Goal: Information Seeking & Learning: Learn about a topic

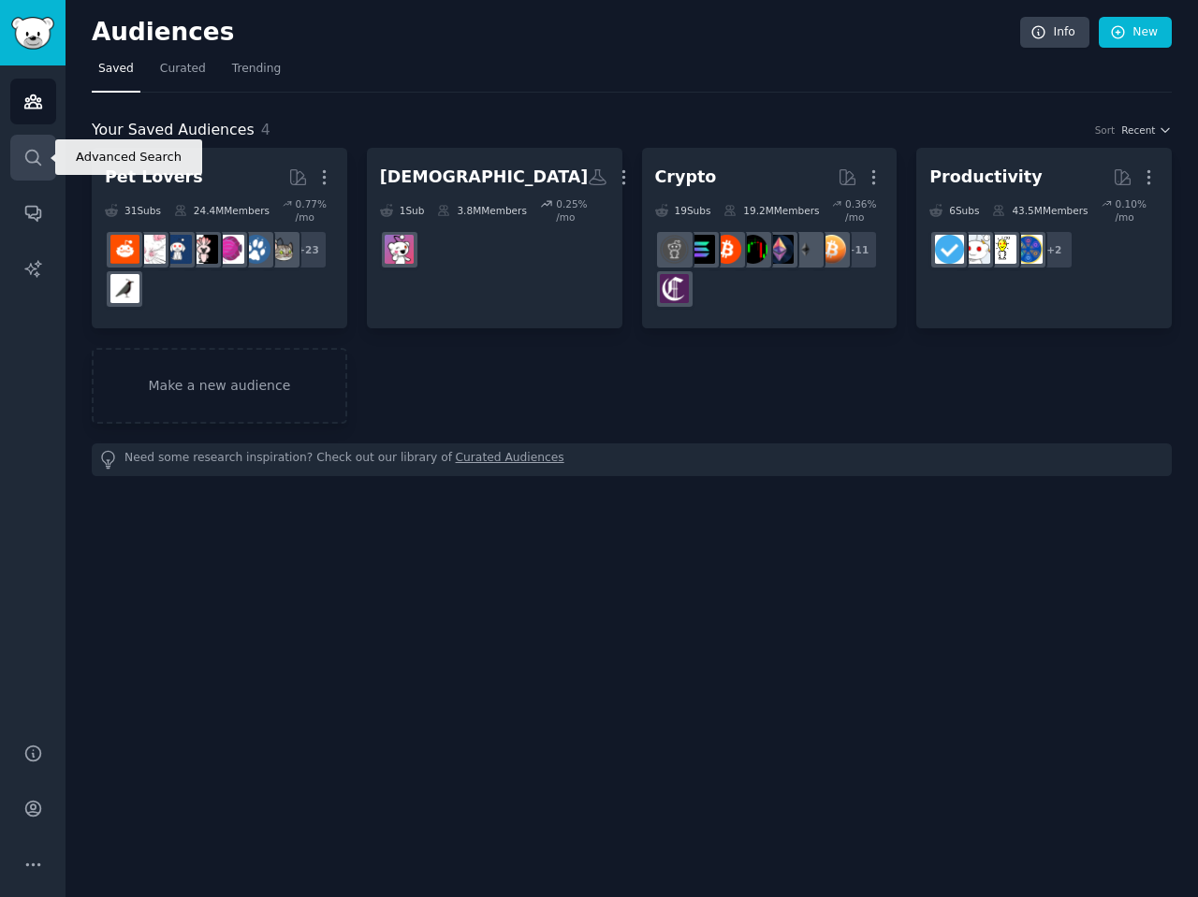
click at [13, 175] on link "Search" at bounding box center [33, 158] width 46 height 46
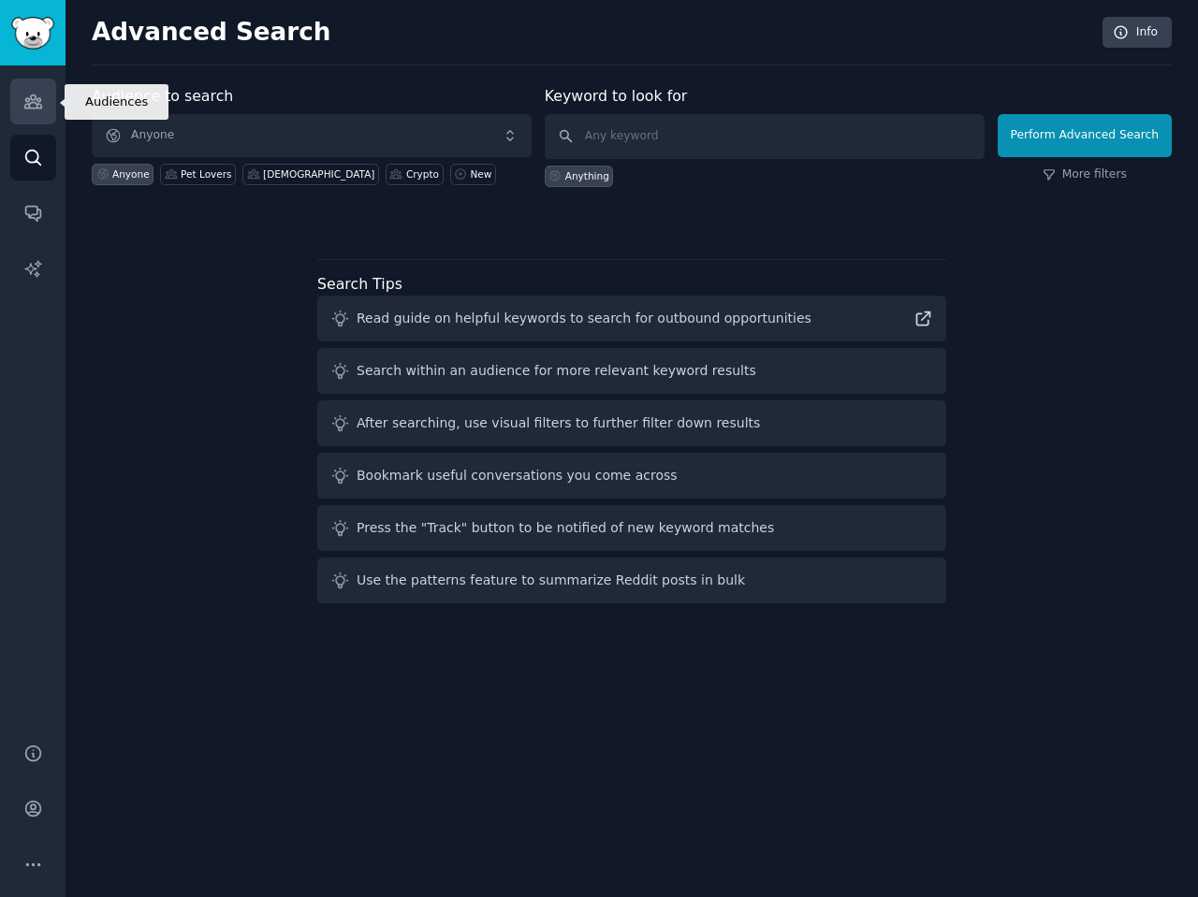
click at [30, 121] on link "Audiences" at bounding box center [33, 102] width 46 height 46
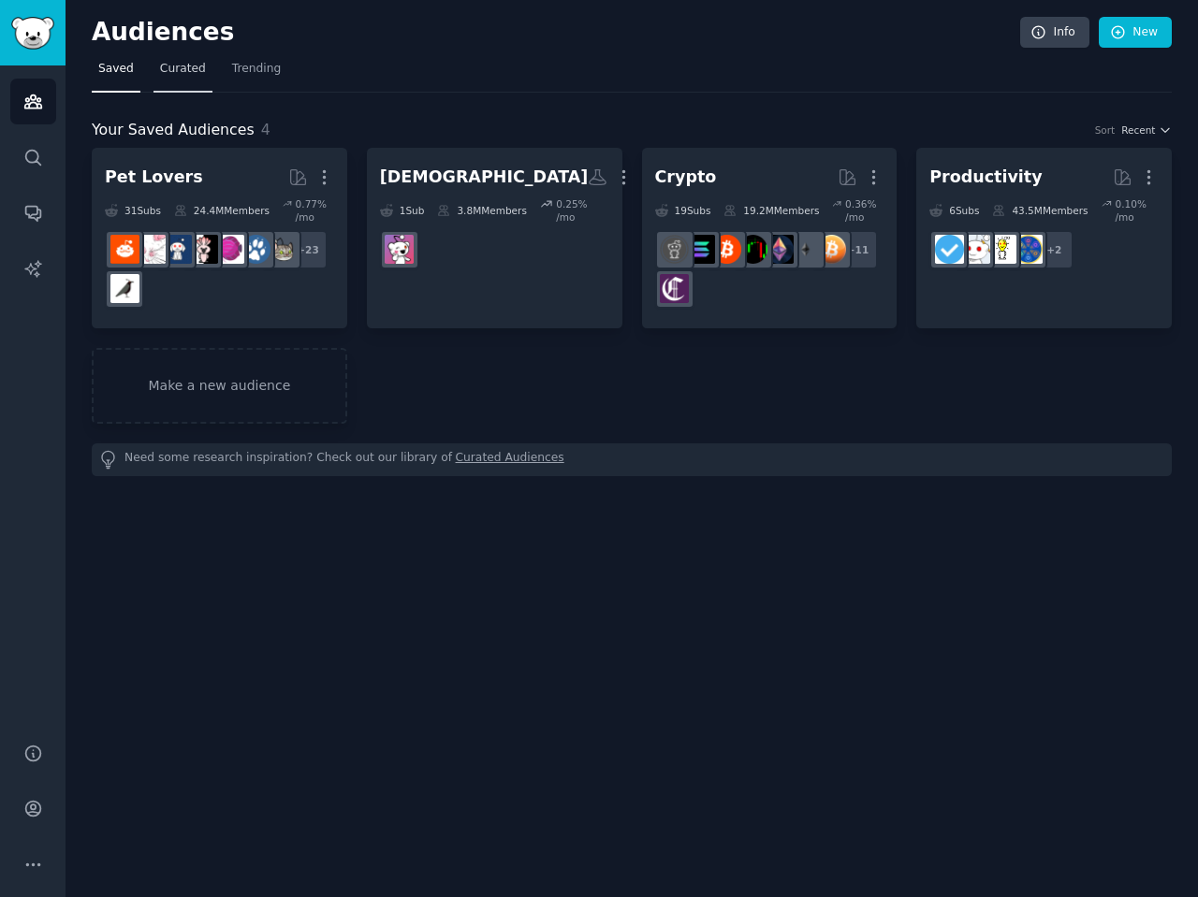
click at [206, 69] on link "Curated" at bounding box center [182, 73] width 59 height 38
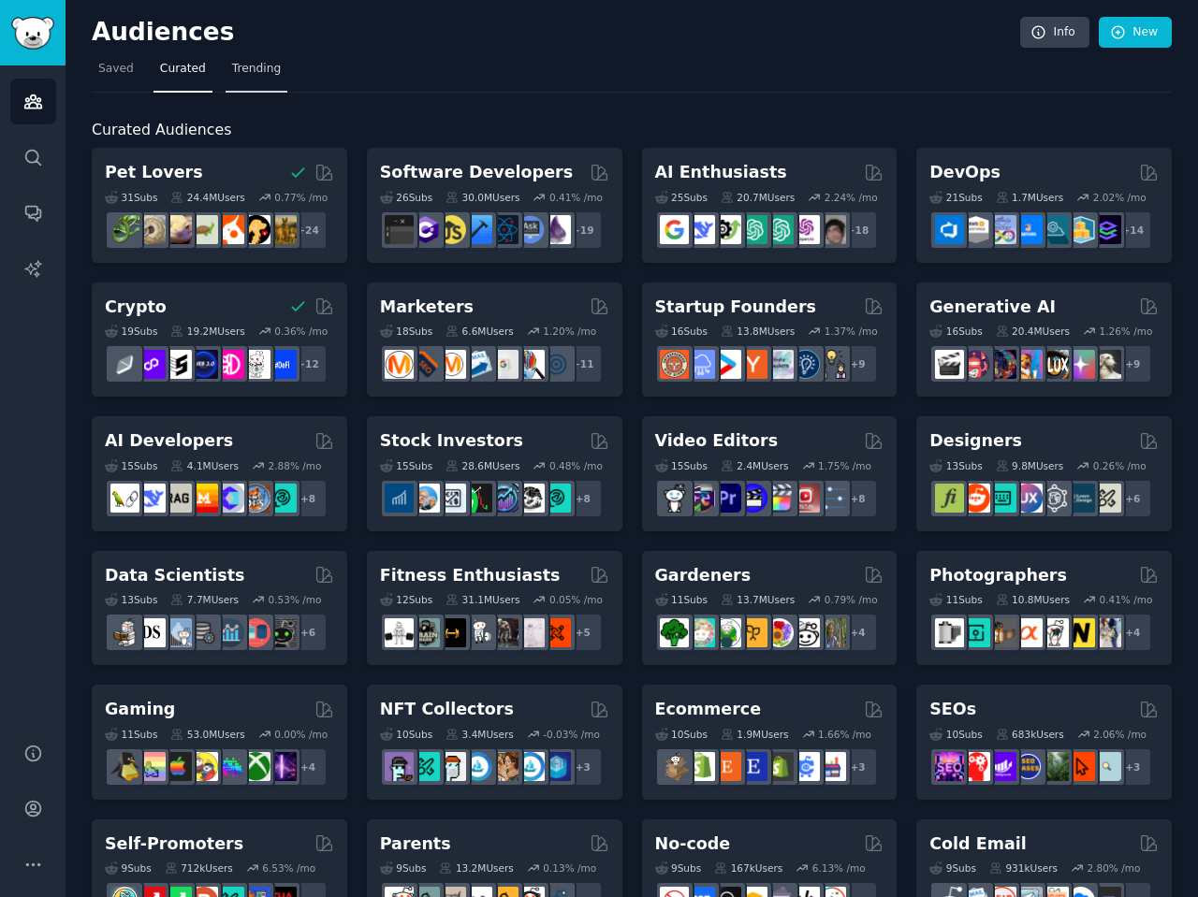
click at [242, 83] on link "Trending" at bounding box center [256, 73] width 62 height 38
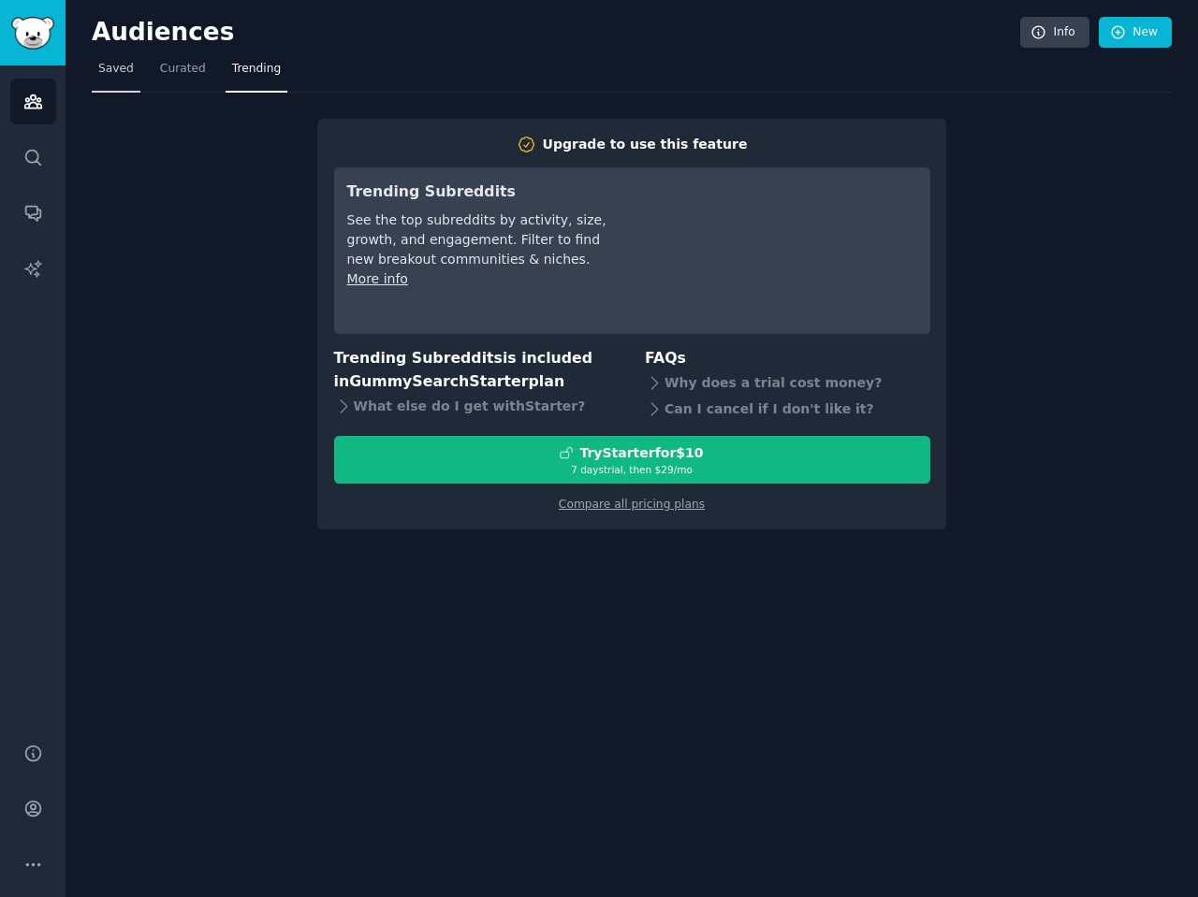
click at [129, 66] on span "Saved" at bounding box center [116, 69] width 36 height 17
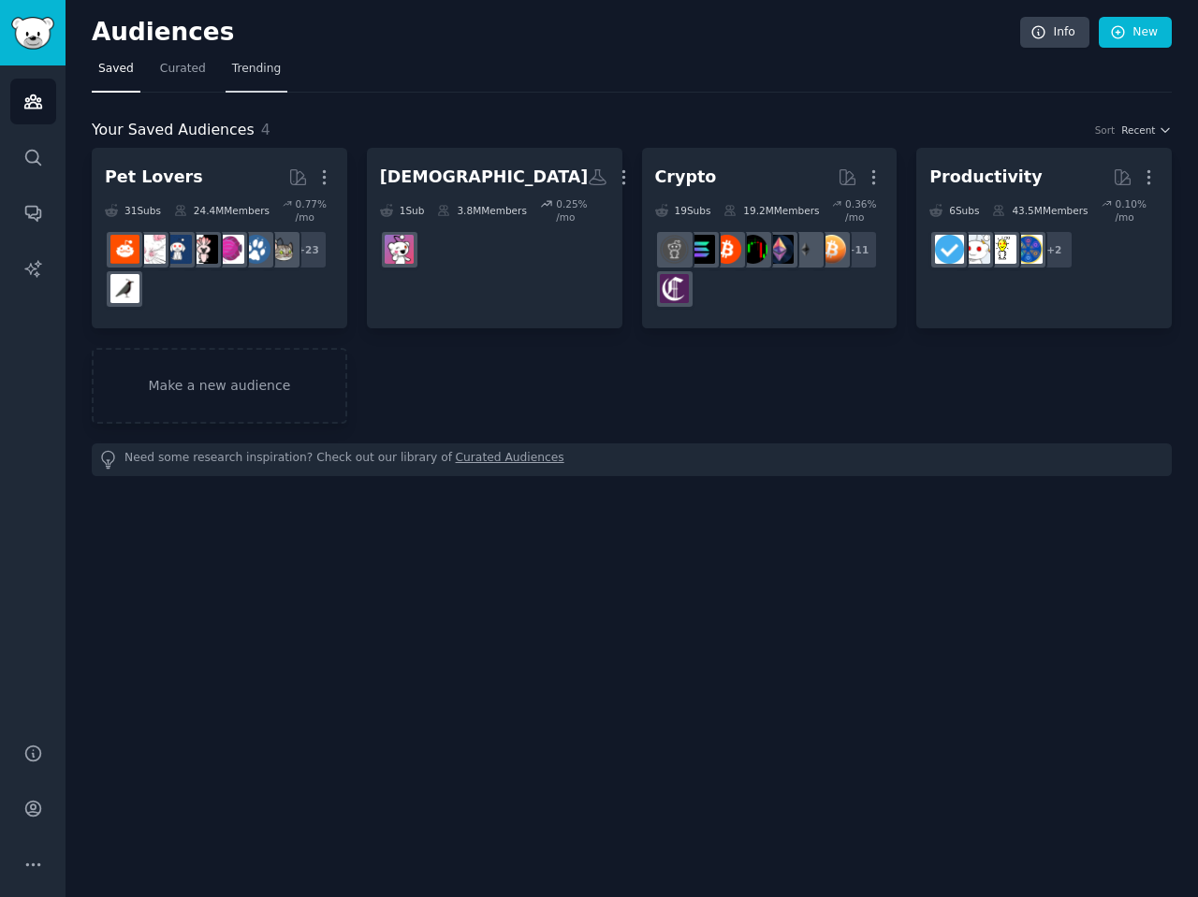
click at [241, 66] on span "Trending" at bounding box center [256, 69] width 49 height 17
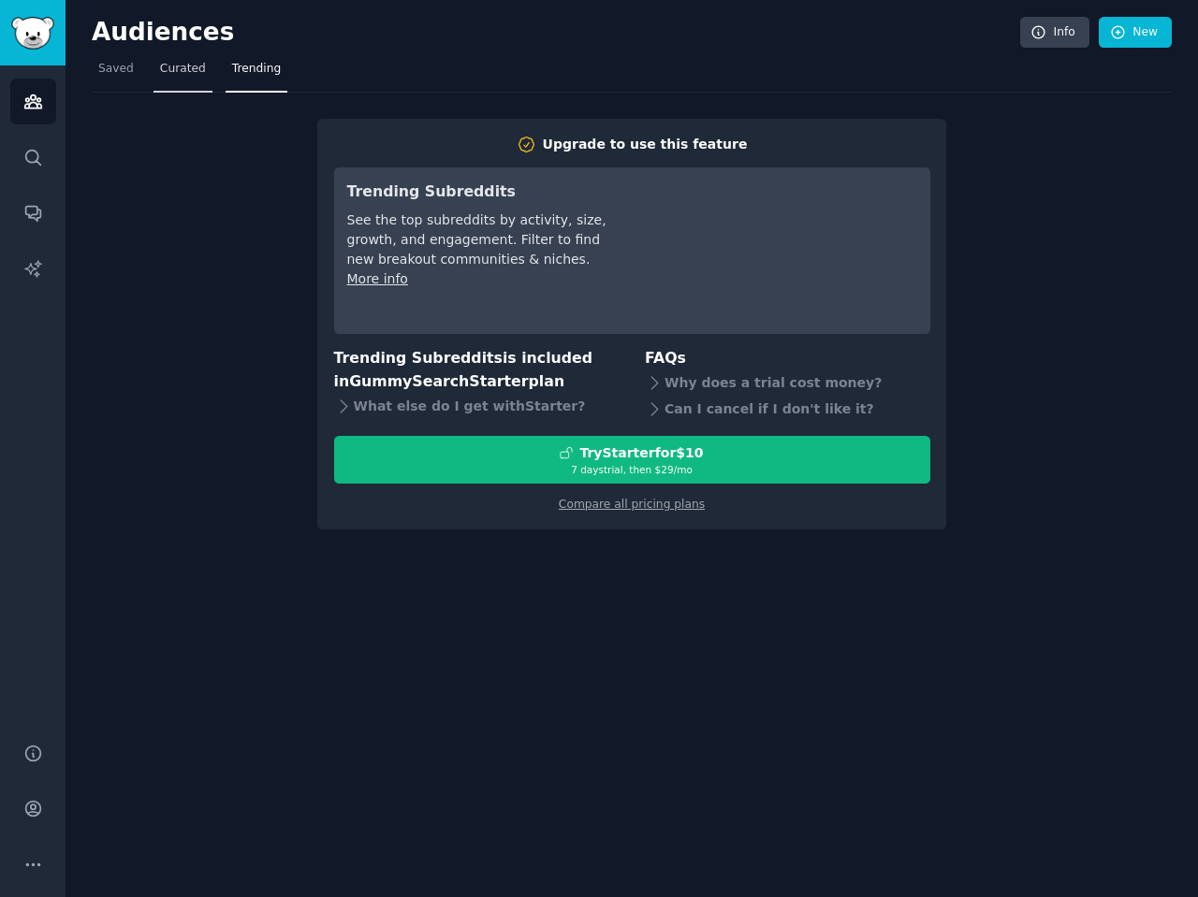
click at [193, 62] on span "Curated" at bounding box center [183, 69] width 46 height 17
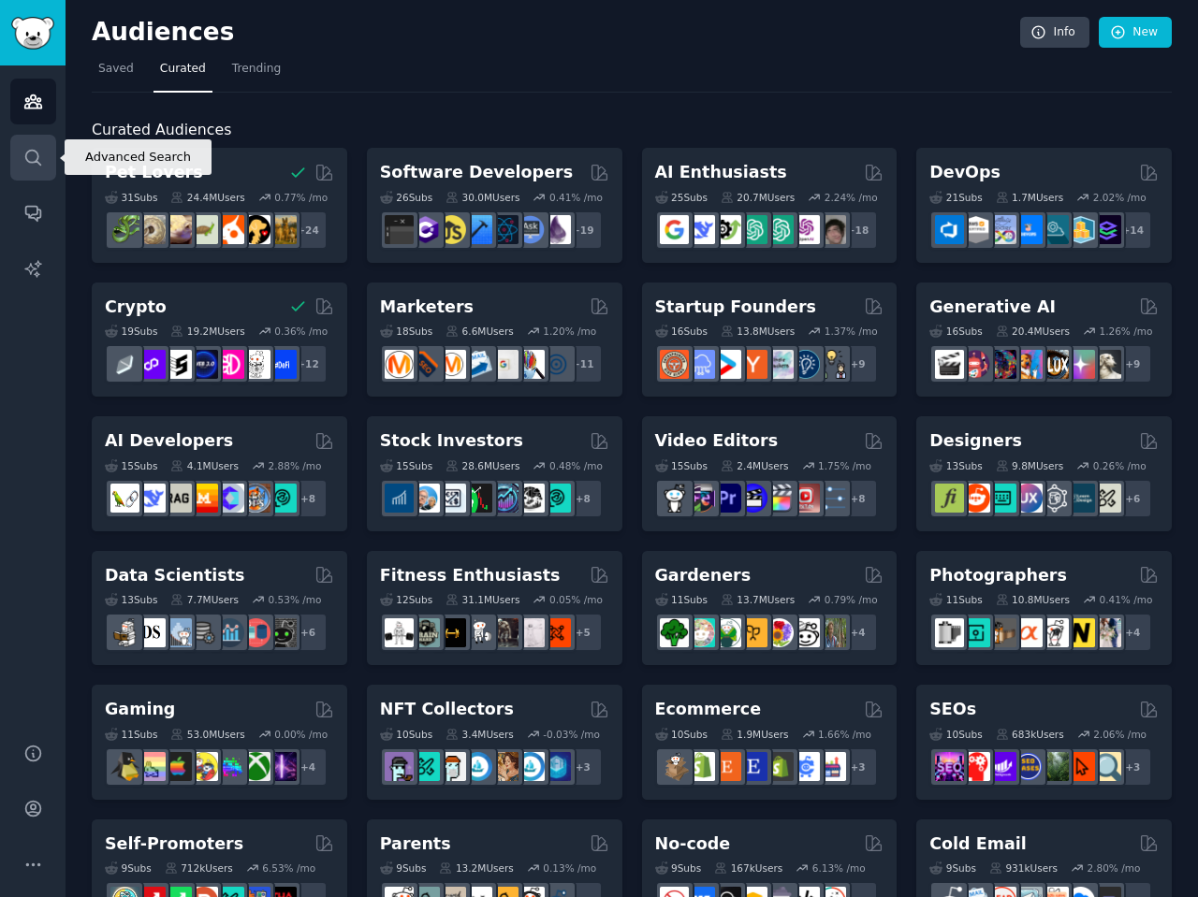
click at [32, 165] on icon "Sidebar" at bounding box center [33, 158] width 20 height 20
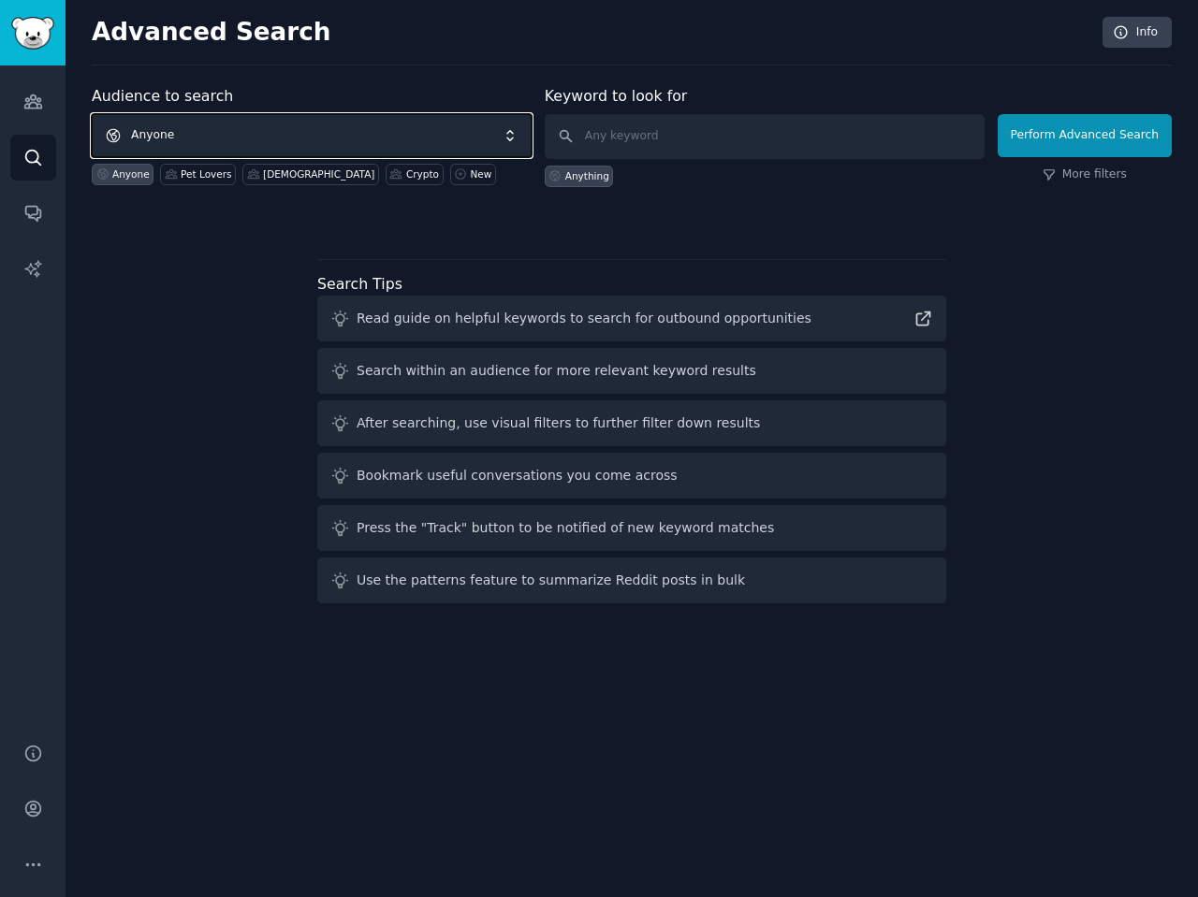
click at [341, 137] on span "Anyone" at bounding box center [312, 135] width 440 height 43
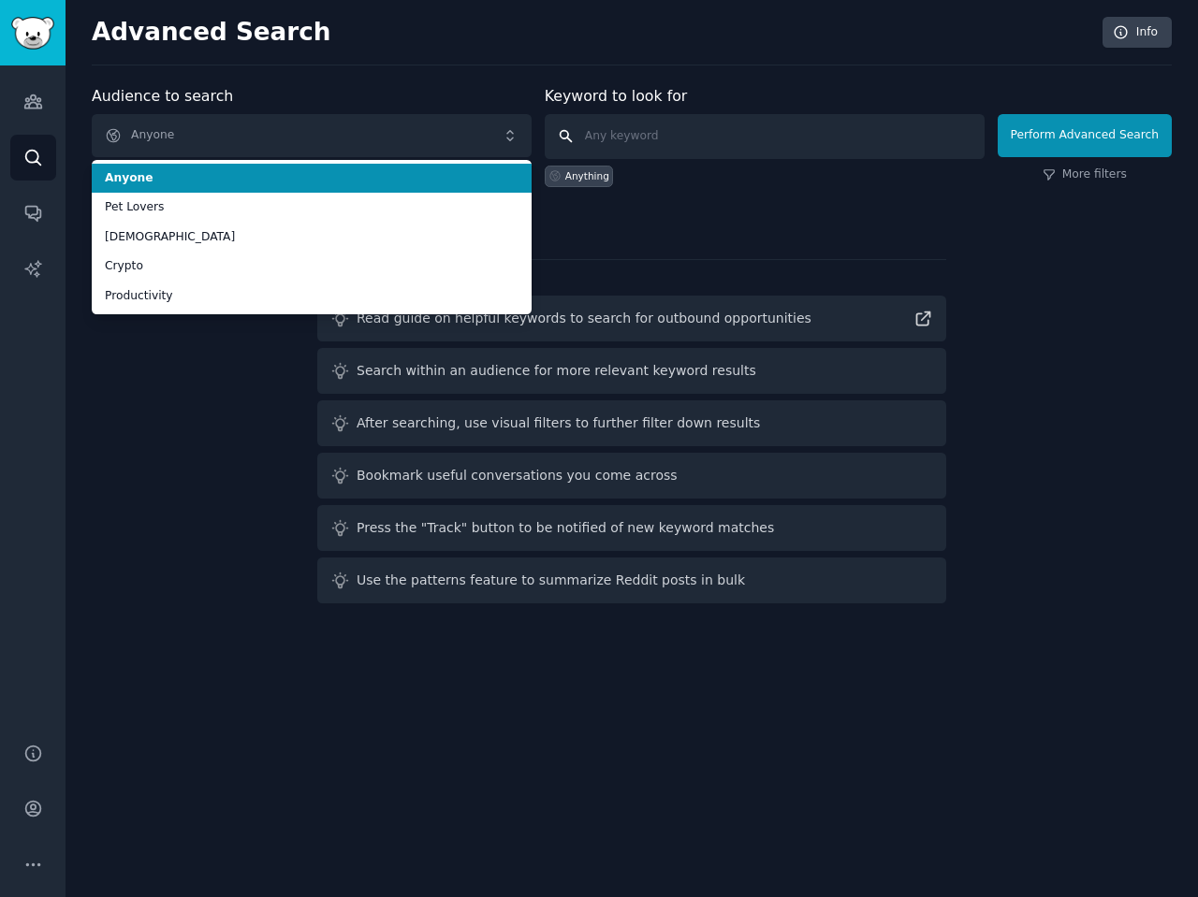
drag, startPoint x: 705, startPoint y: 129, endPoint x: 711, endPoint y: 150, distance: 21.3
click at [705, 130] on input "text" at bounding box center [765, 136] width 440 height 45
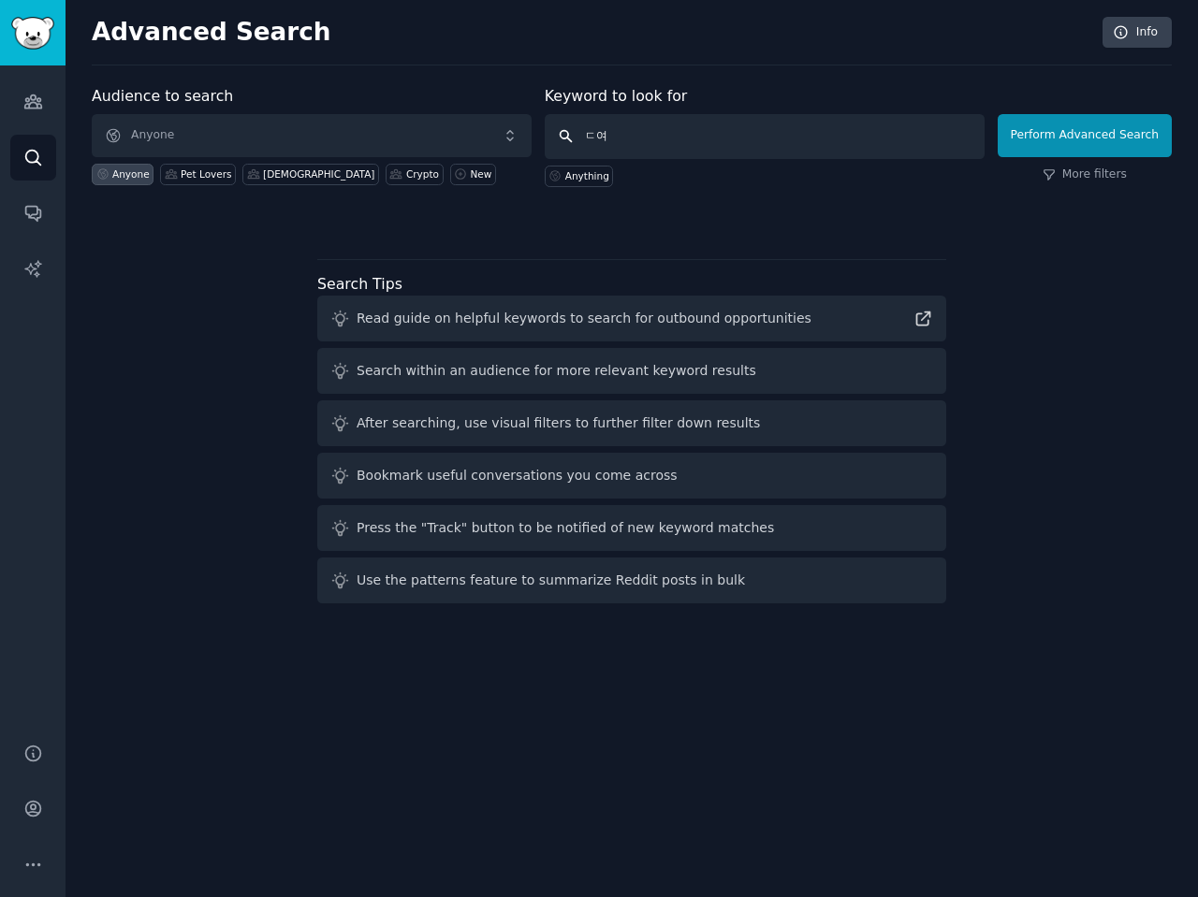
type input "ㄷ"
type input "education"
click at [267, 166] on div "[DEMOGRAPHIC_DATA]" at bounding box center [310, 175] width 137 height 22
click at [121, 174] on div "Anyone" at bounding box center [130, 173] width 37 height 13
click at [225, 154] on span "Anyone" at bounding box center [312, 135] width 440 height 43
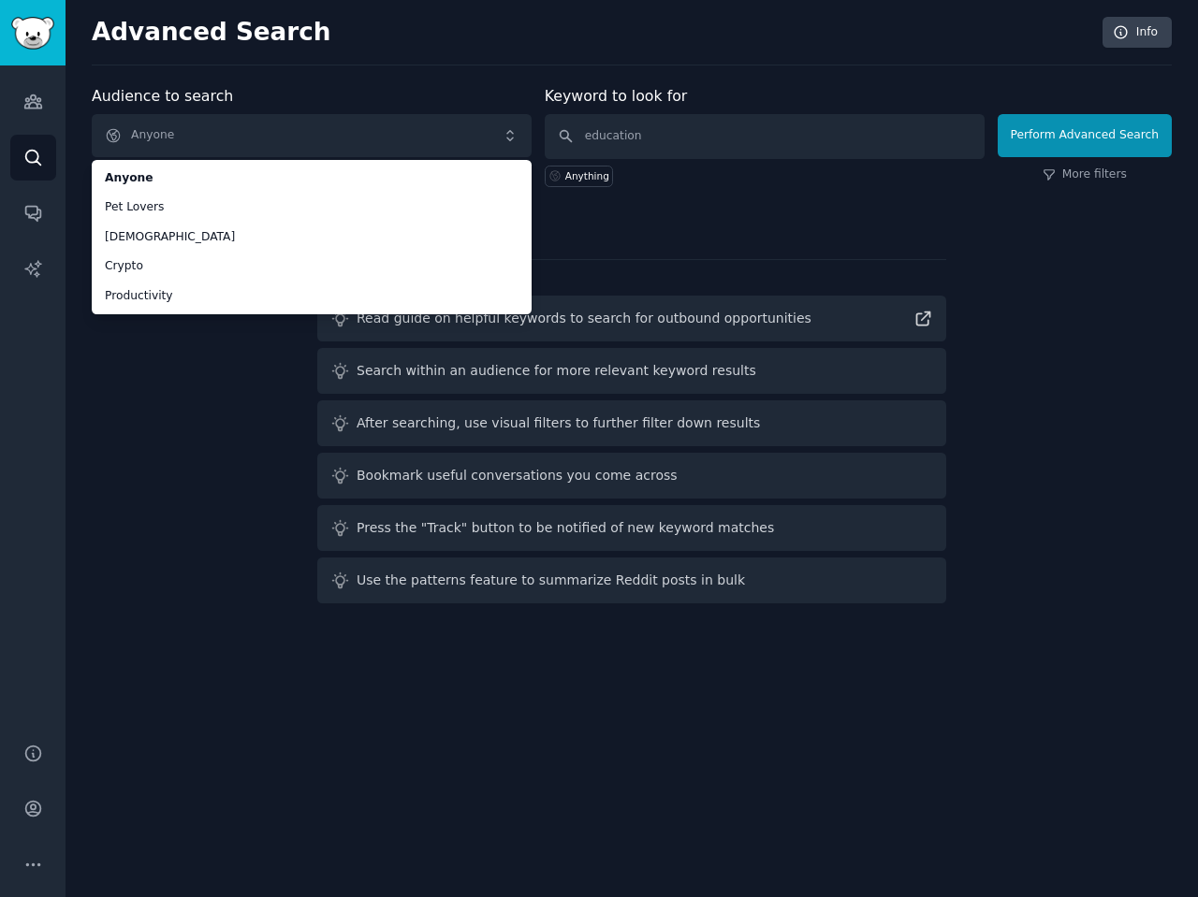
click at [831, 244] on div "Audience to search Anyone Anyone Pet Lovers korean Crypto Productivity Anyone P…" at bounding box center [632, 348] width 1080 height 526
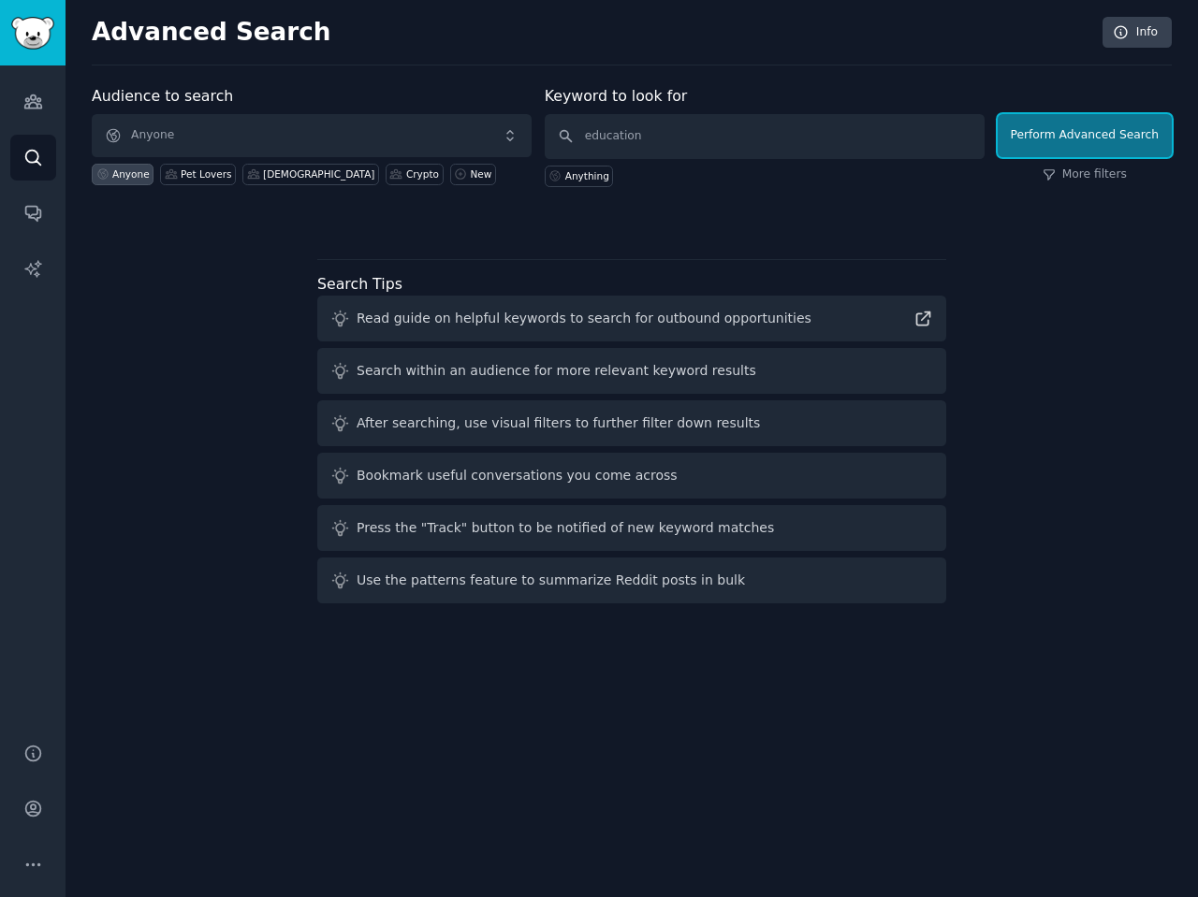
click at [1120, 135] on button "Perform Advanced Search" at bounding box center [1084, 135] width 174 height 43
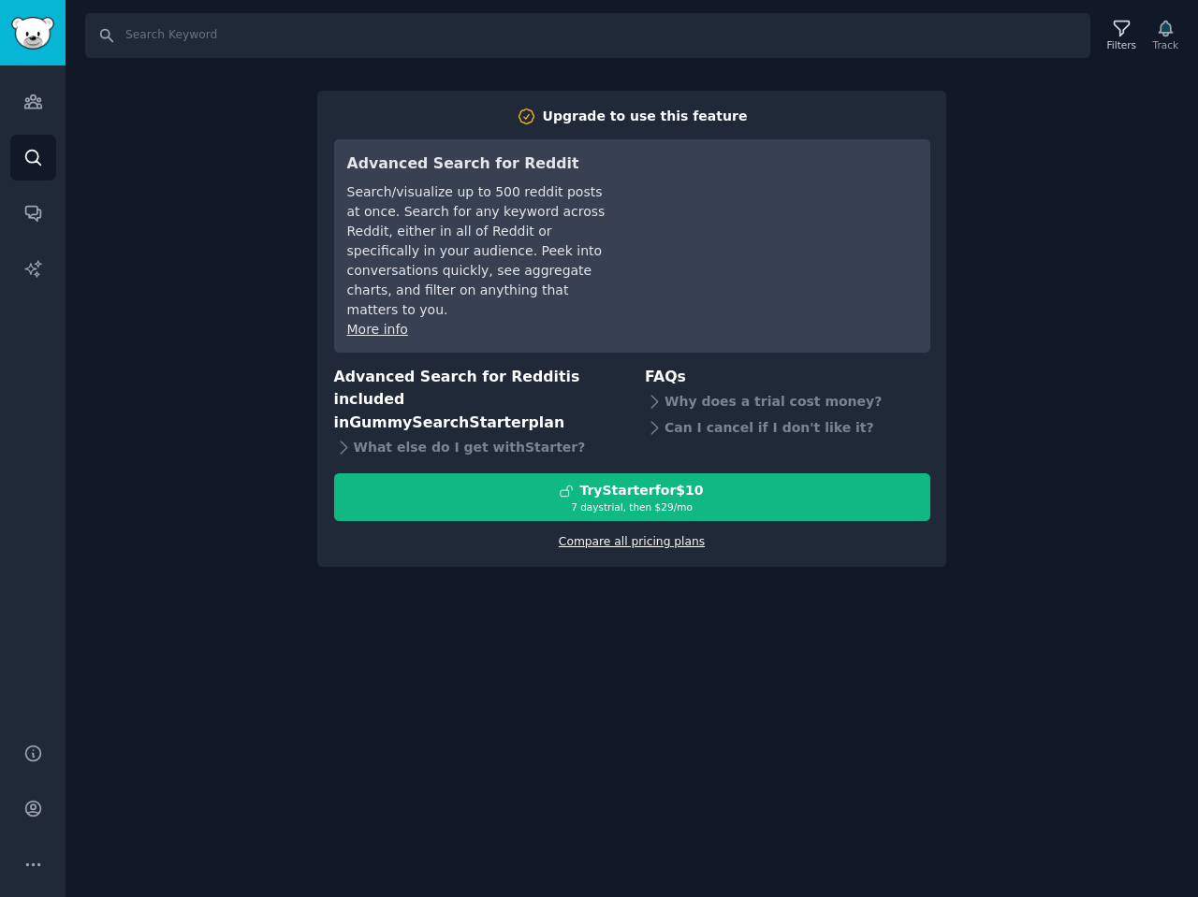
click at [641, 535] on link "Compare all pricing plans" at bounding box center [632, 541] width 146 height 13
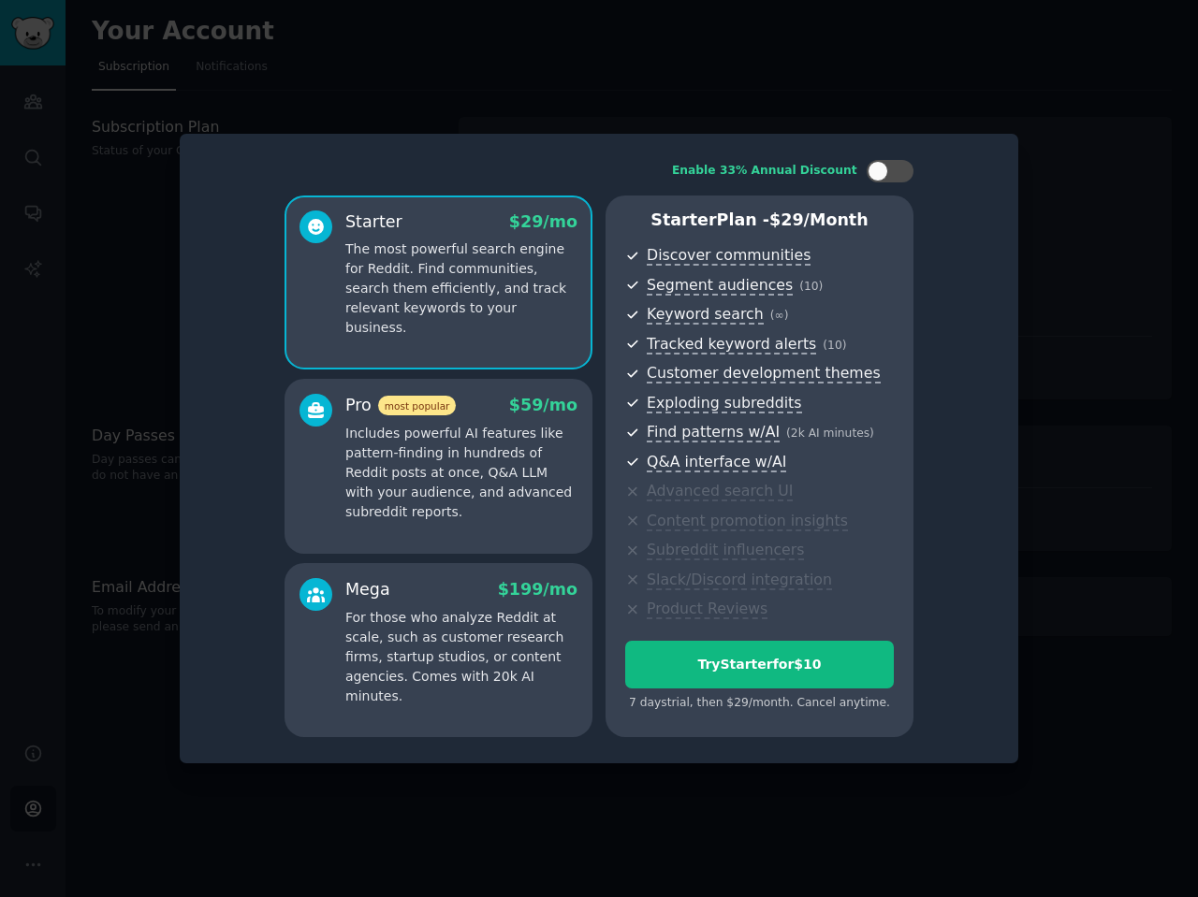
click at [1056, 133] on div at bounding box center [599, 448] width 1198 height 897
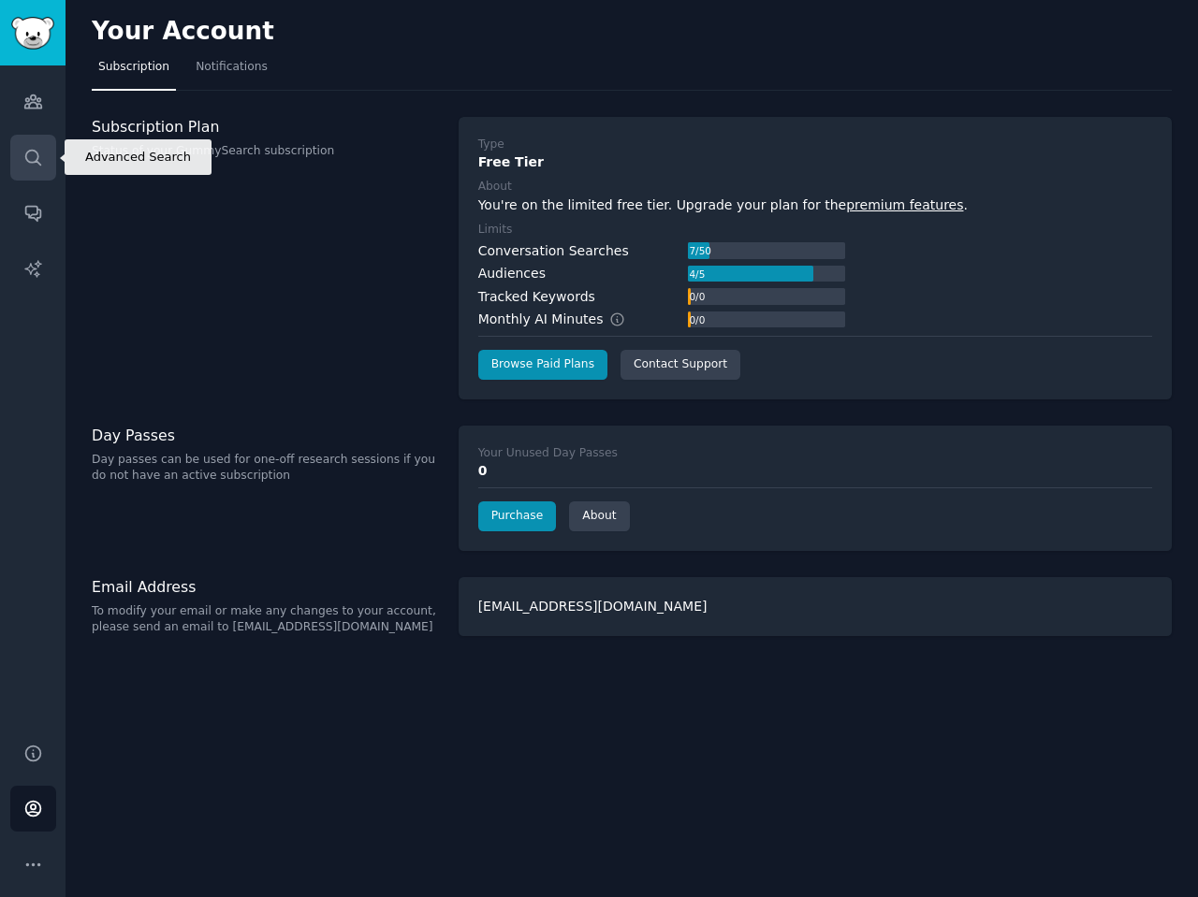
click at [20, 165] on link "Search" at bounding box center [33, 158] width 46 height 46
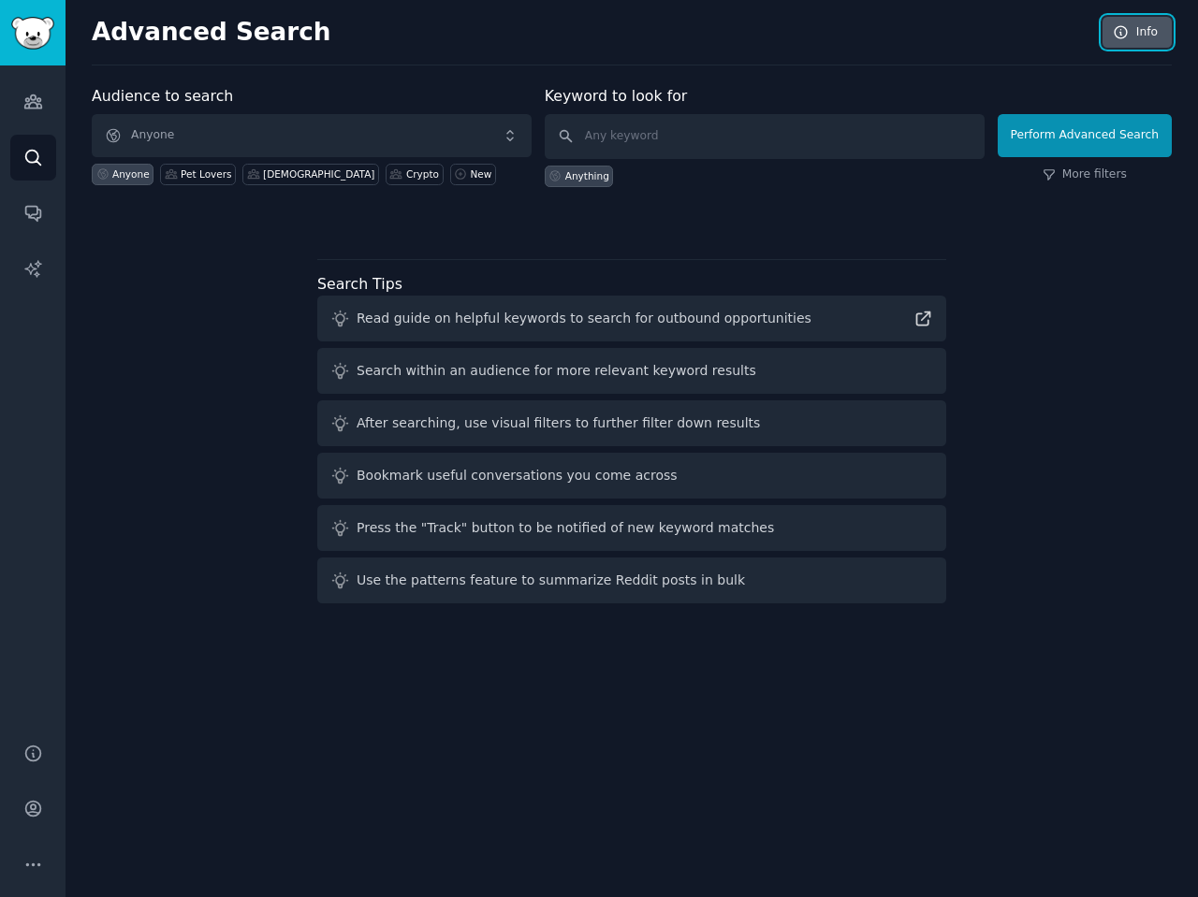
click at [1160, 36] on link "Info" at bounding box center [1136, 33] width 69 height 32
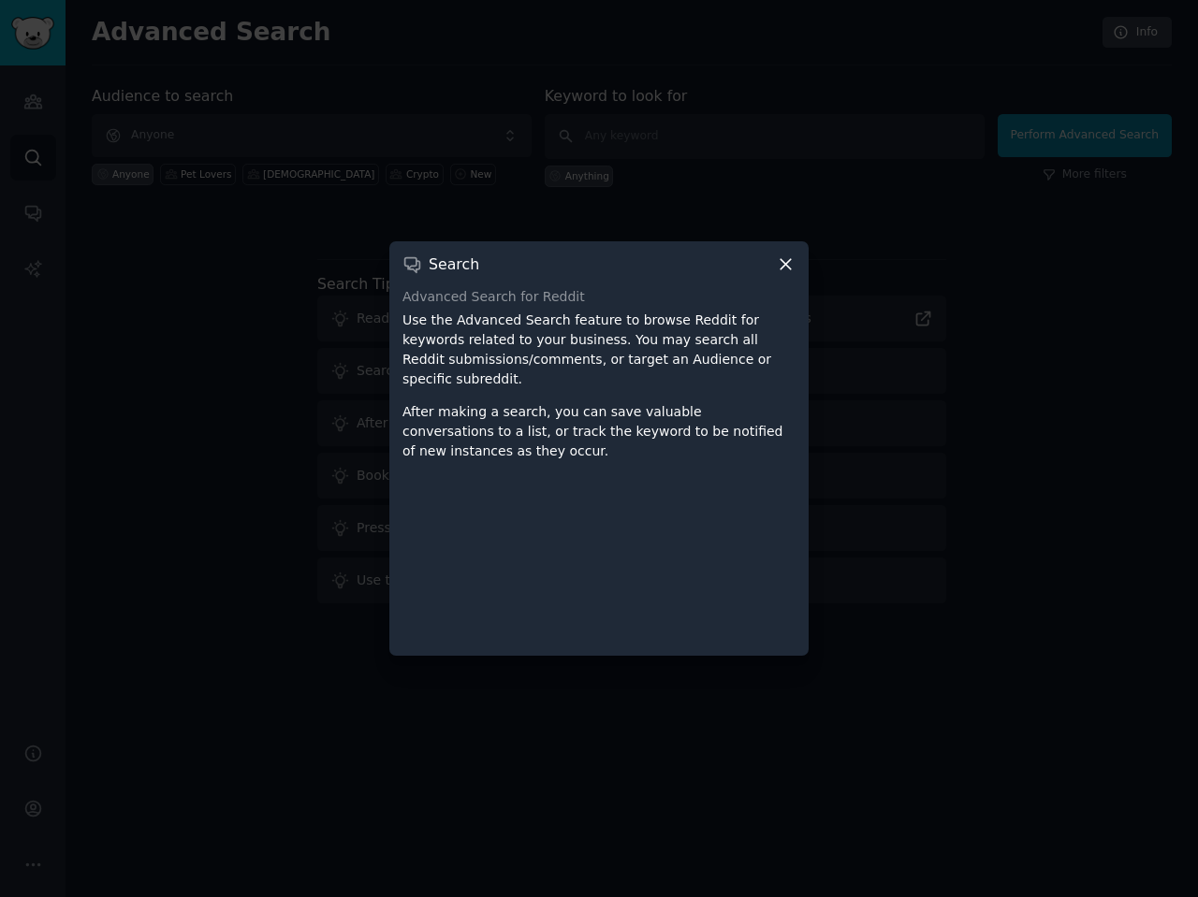
click at [794, 264] on div "Search Advanced Search for Reddit Use the Advanced Search feature to browse Red…" at bounding box center [598, 448] width 419 height 414
click at [792, 264] on icon at bounding box center [786, 264] width 20 height 20
